Goal: Check status: Check status

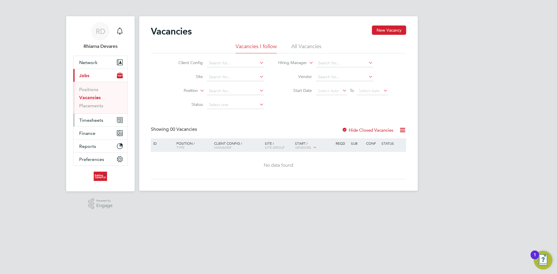
click at [92, 122] on button "Timesheets" at bounding box center [100, 120] width 54 height 13
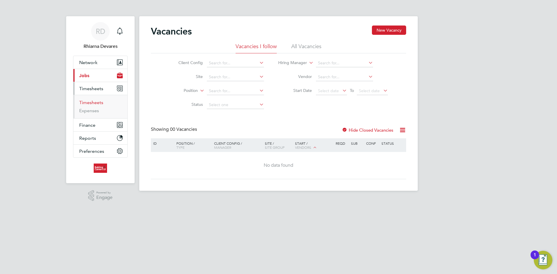
click at [91, 105] on link "Timesheets" at bounding box center [91, 103] width 24 height 6
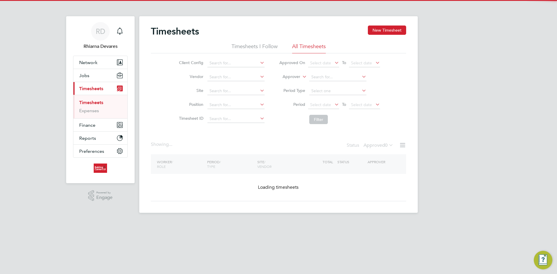
click at [218, 77] on input at bounding box center [235, 77] width 57 height 8
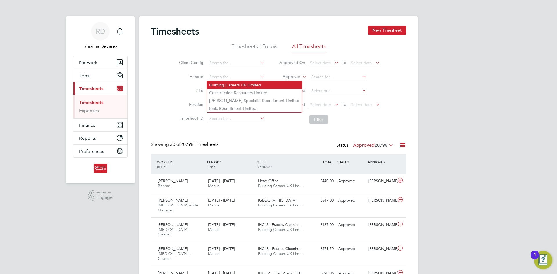
click at [220, 84] on li "Building Careers UK Limited" at bounding box center [254, 85] width 95 height 8
type input "Building Careers UK Limited"
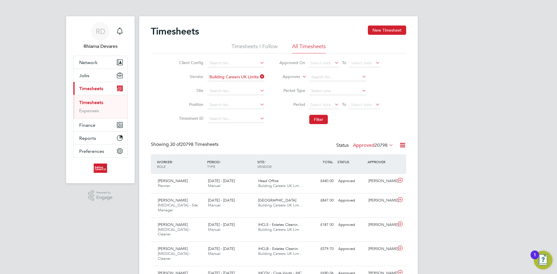
click at [292, 80] on li "Approver" at bounding box center [329, 77] width 115 height 14
click at [290, 78] on label "Approver" at bounding box center [287, 77] width 26 height 6
click at [291, 82] on li "Worker" at bounding box center [286, 84] width 29 height 8
click at [319, 103] on span "Select date" at bounding box center [320, 104] width 21 height 5
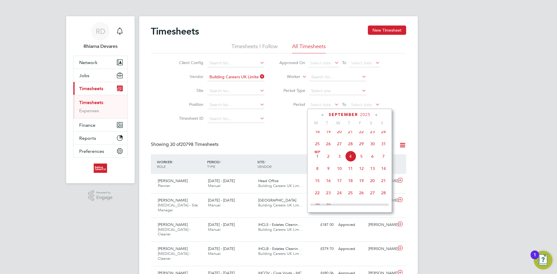
click at [318, 148] on span "25" at bounding box center [317, 143] width 11 height 11
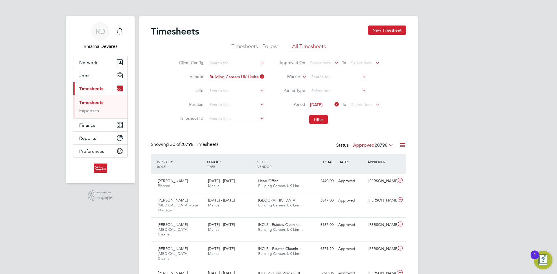
click at [357, 106] on span "Select date" at bounding box center [361, 104] width 21 height 5
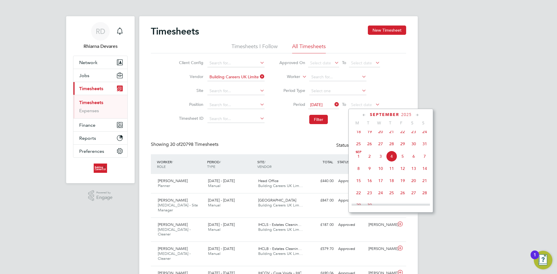
click at [425, 148] on span "31" at bounding box center [424, 143] width 11 height 11
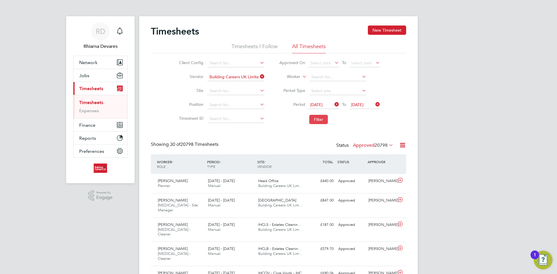
click at [318, 122] on button "Filter" at bounding box center [318, 119] width 19 height 9
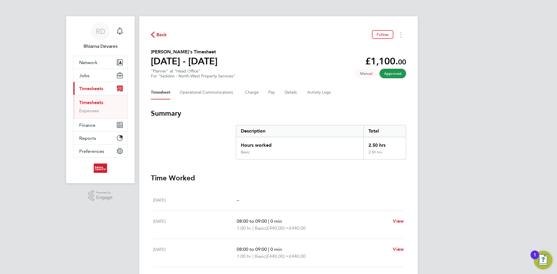
click at [150, 35] on div "Back Follow [PERSON_NAME]'s Timesheet [DATE] - [DATE] £1,100. 00 "Planner" at "…" at bounding box center [278, 208] width 279 height 384
click at [153, 33] on icon "button" at bounding box center [153, 35] width 4 height 6
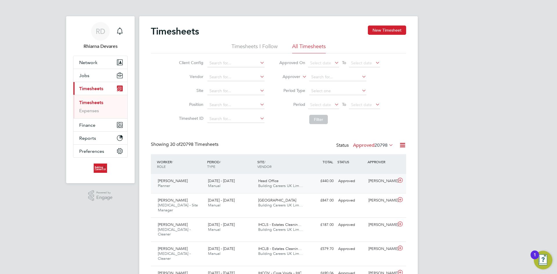
click at [273, 183] on span "Head Office" at bounding box center [268, 180] width 20 height 5
